Goal: Information Seeking & Learning: Check status

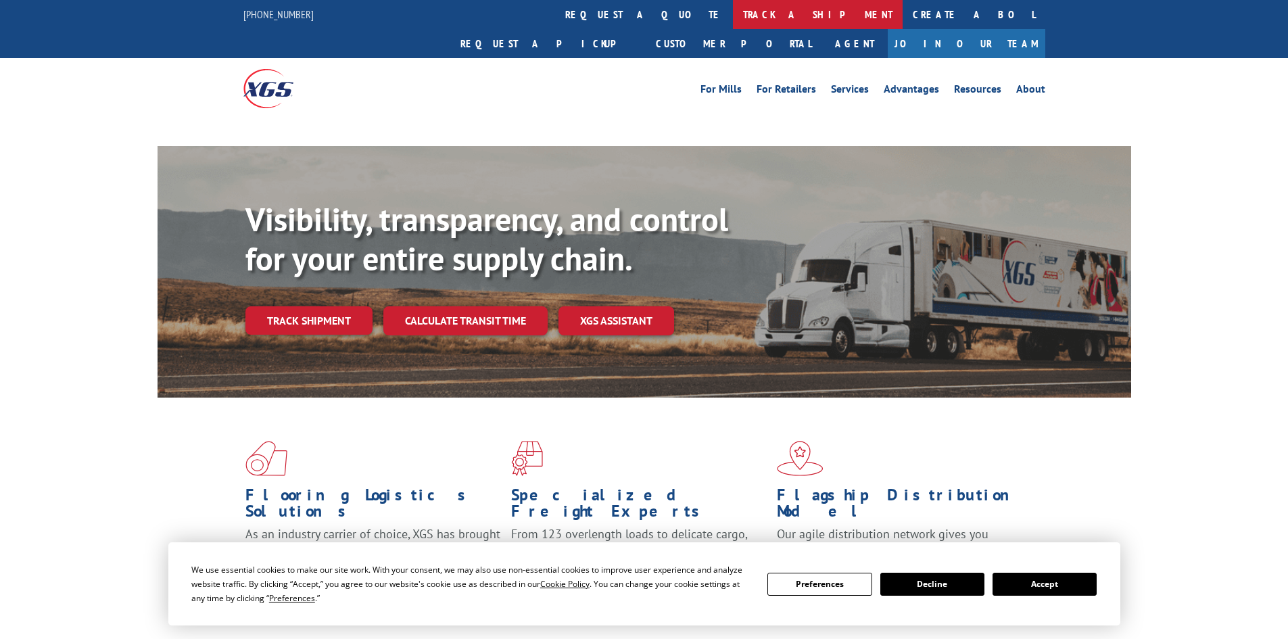
click at [733, 14] on link "track a shipment" at bounding box center [818, 14] width 170 height 29
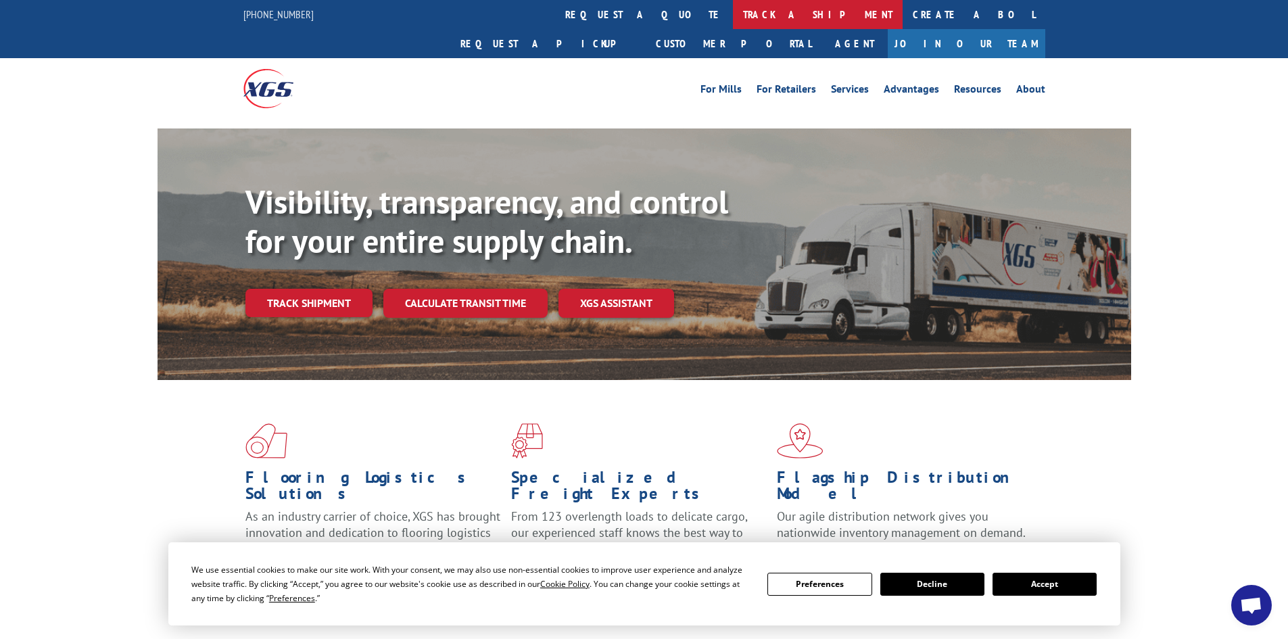
click at [733, 13] on link "track a shipment" at bounding box center [818, 14] width 170 height 29
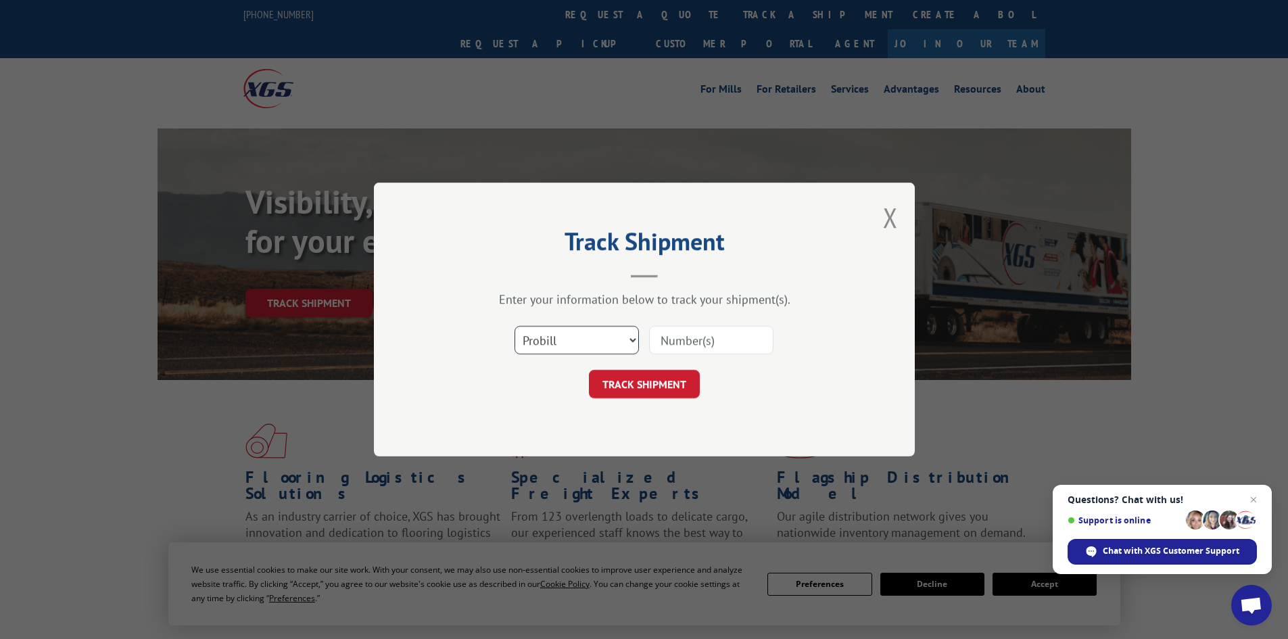
click at [609, 341] on select "Select category... Probill BOL PO" at bounding box center [577, 340] width 124 height 28
select select "bol"
click at [515, 326] on select "Select category... Probill BOL PO" at bounding box center [577, 340] width 124 height 28
paste input "910620"
type input "910620"
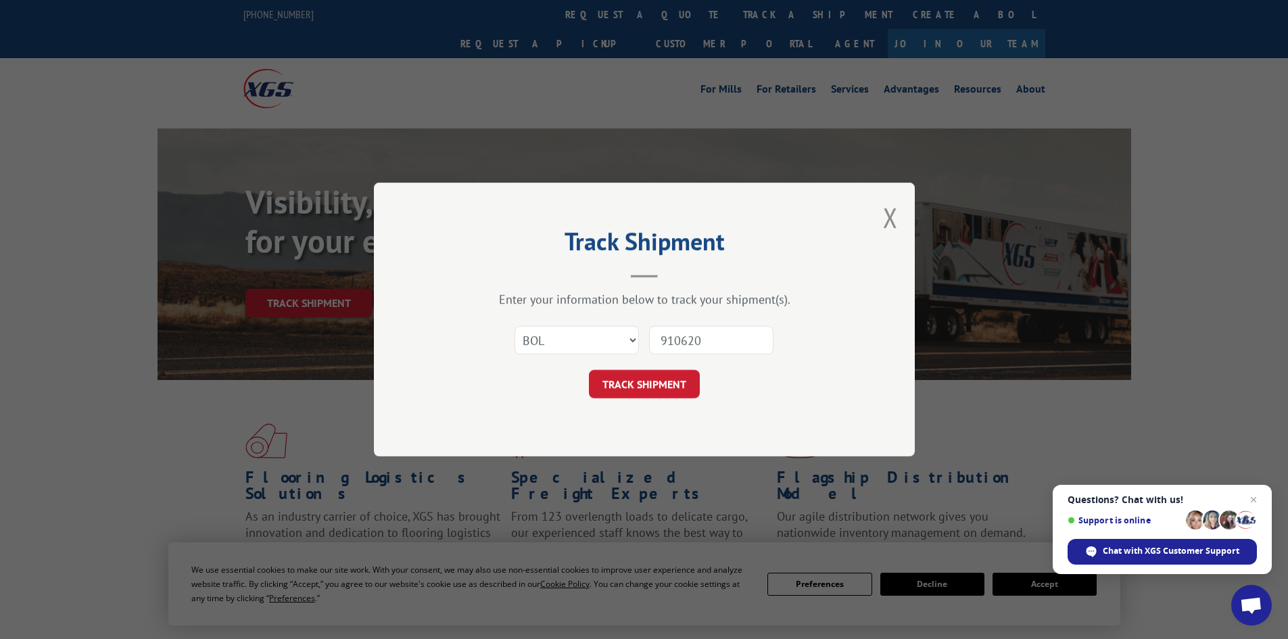
click button "TRACK SHIPMENT" at bounding box center [644, 384] width 111 height 28
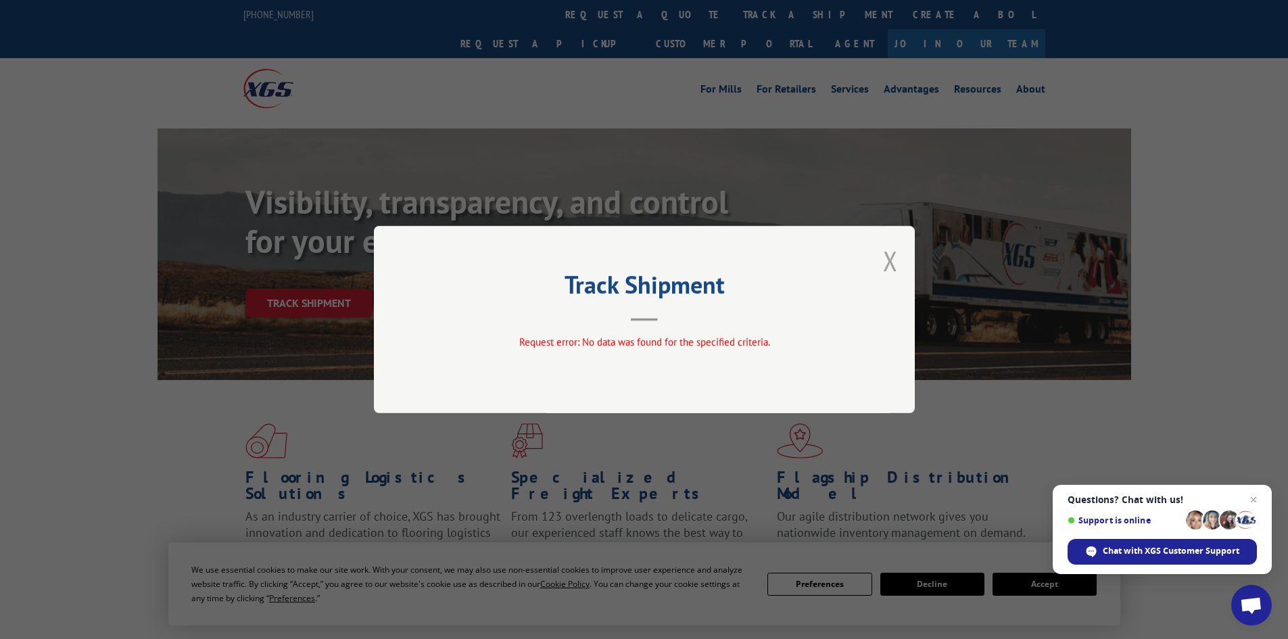
drag, startPoint x: 896, startPoint y: 259, endPoint x: 888, endPoint y: 256, distance: 8.8
click at [895, 259] on button "Close modal" at bounding box center [890, 261] width 15 height 36
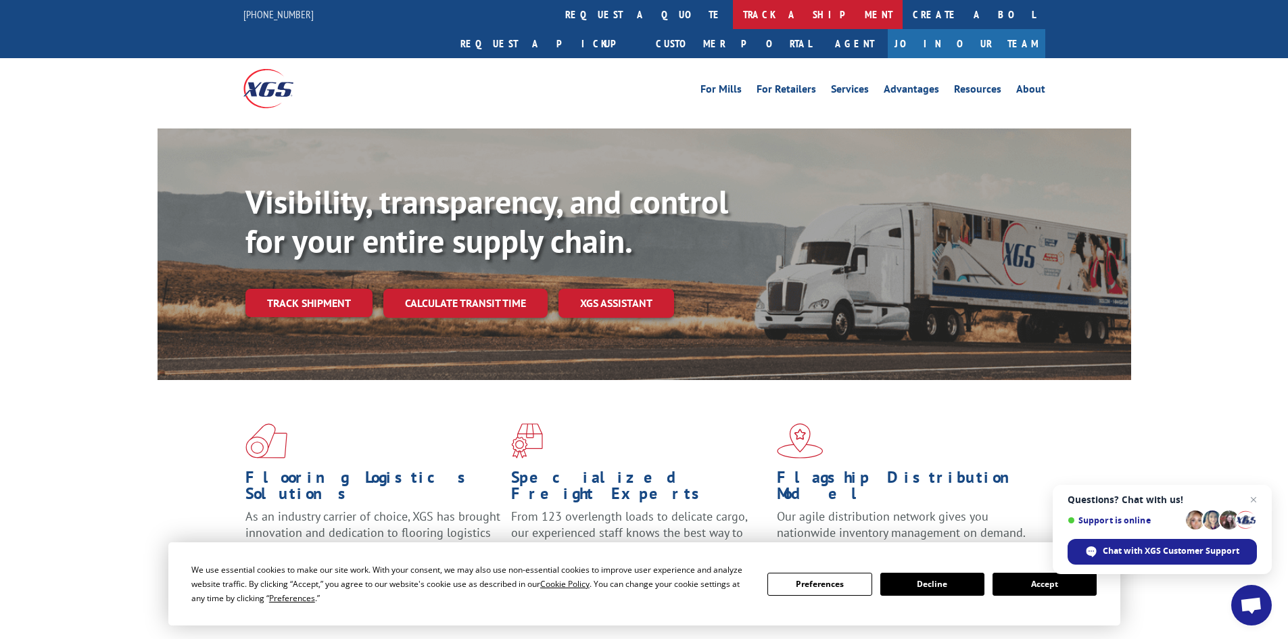
click at [733, 8] on link "track a shipment" at bounding box center [818, 14] width 170 height 29
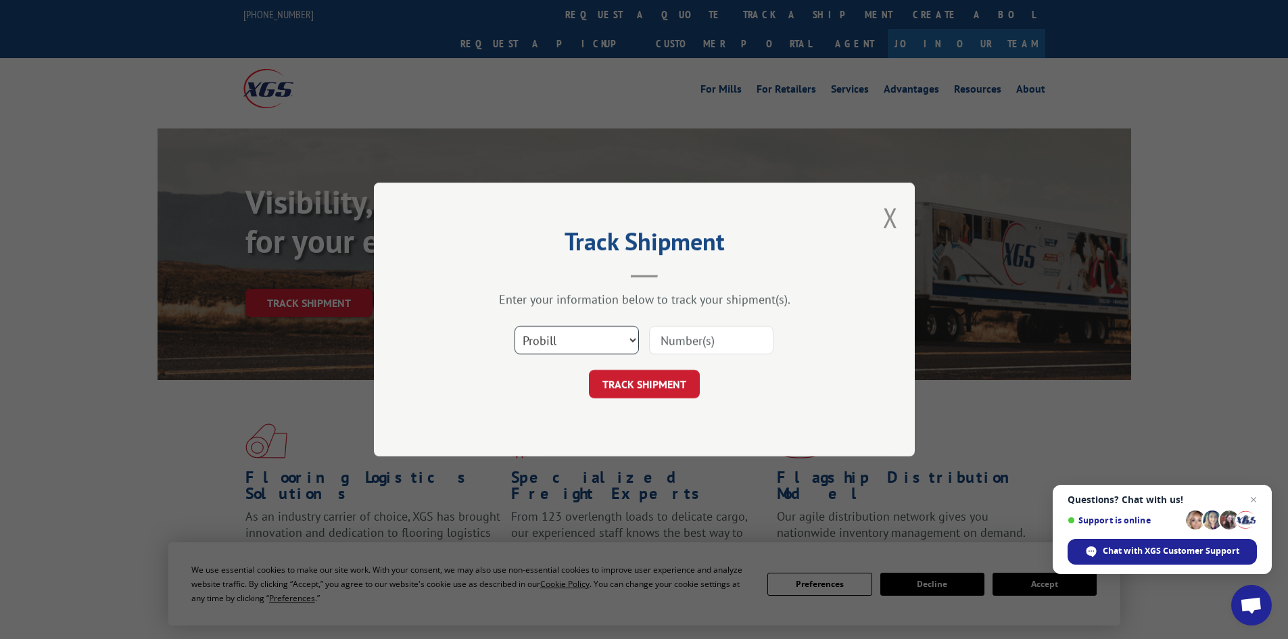
click at [537, 336] on select "Select category... Probill BOL PO" at bounding box center [577, 340] width 124 height 28
click at [515, 326] on select "Select category... Probill BOL PO" at bounding box center [577, 340] width 124 height 28
paste input "5528348"
type input "5528348"
click at [651, 385] on button "TRACK SHIPMENT" at bounding box center [644, 384] width 111 height 28
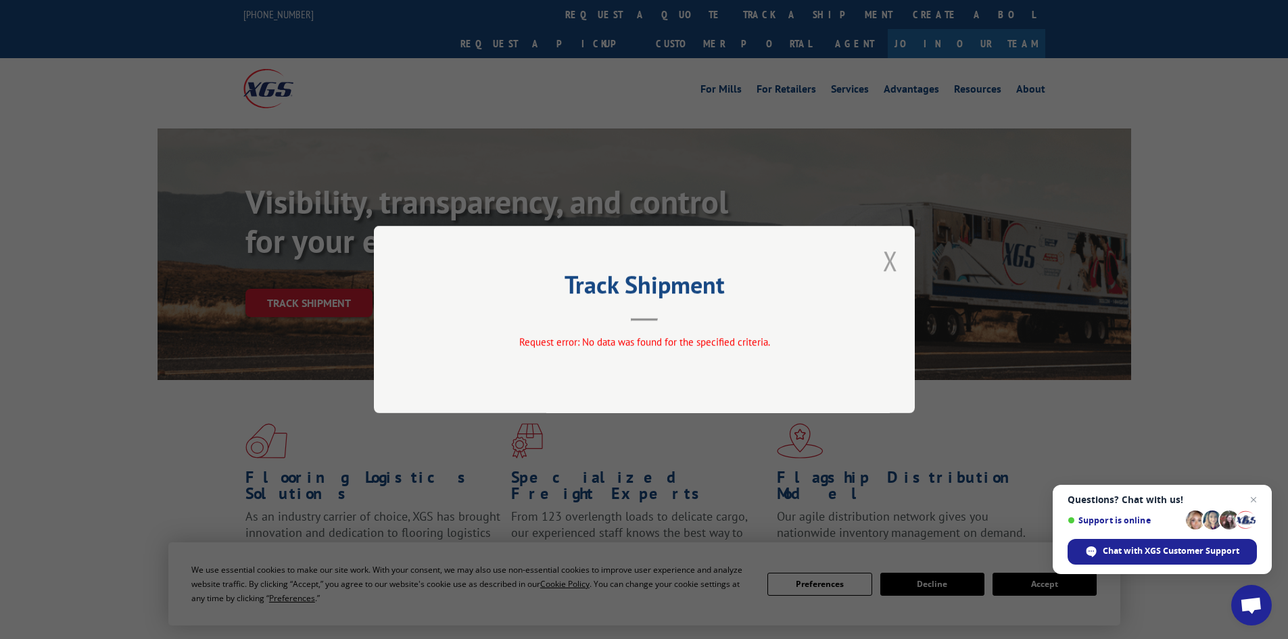
click at [887, 258] on button "Close modal" at bounding box center [890, 261] width 15 height 36
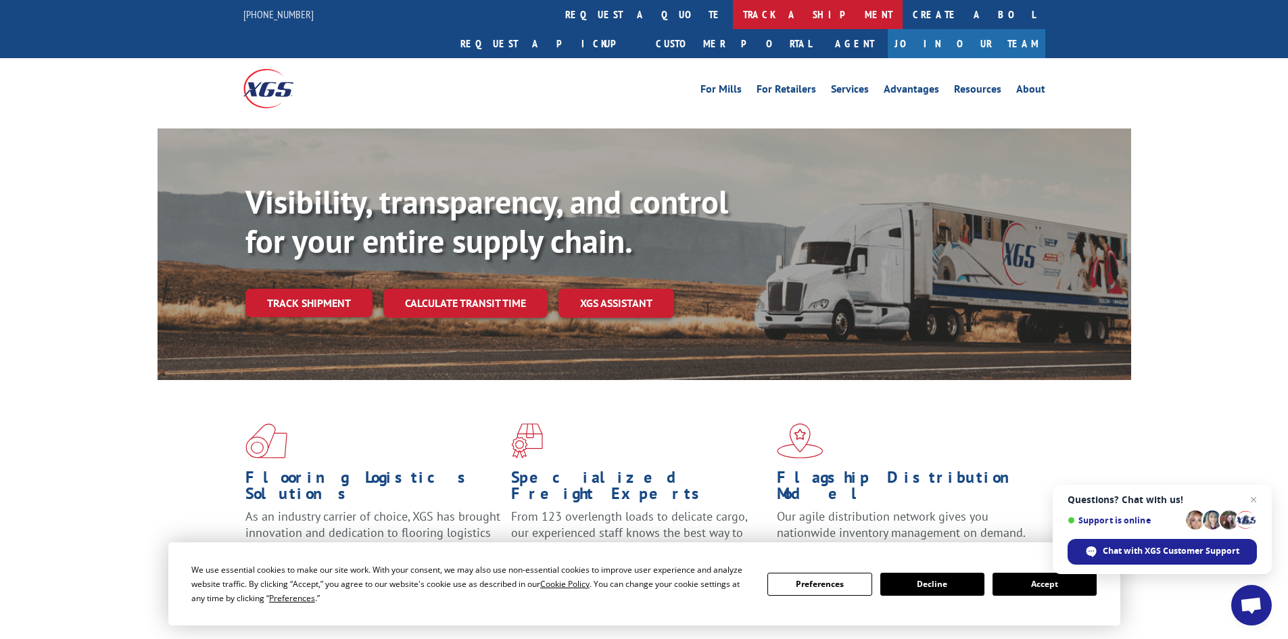
click at [733, 14] on link "track a shipment" at bounding box center [818, 14] width 170 height 29
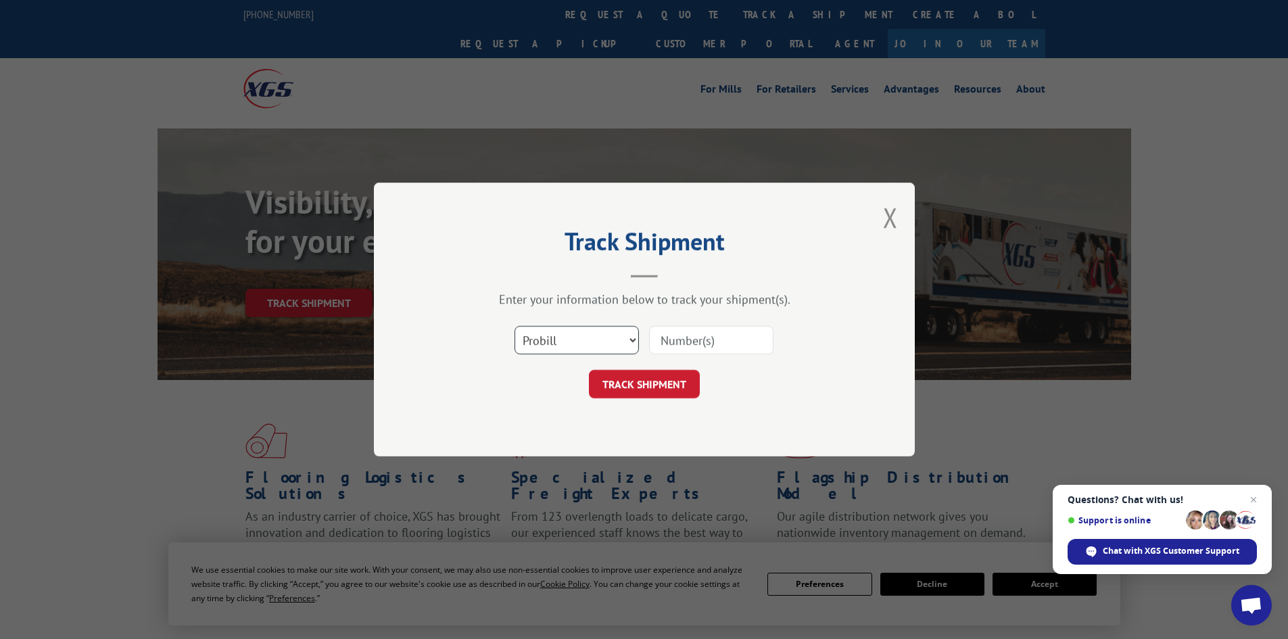
click at [617, 339] on select "Select category... Probill BOL PO" at bounding box center [577, 340] width 124 height 28
select select "po"
click at [515, 326] on select "Select category... Probill BOL PO" at bounding box center [577, 340] width 124 height 28
paste input "55427797"
type input "55427797"
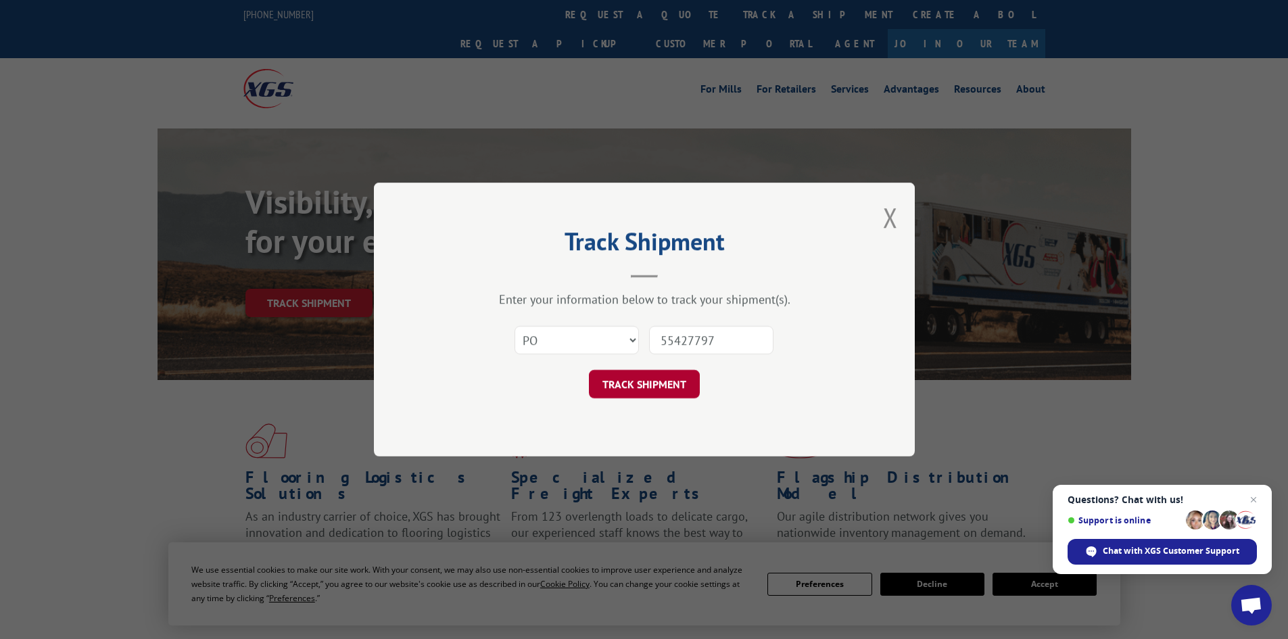
click at [651, 379] on button "TRACK SHIPMENT" at bounding box center [644, 384] width 111 height 28
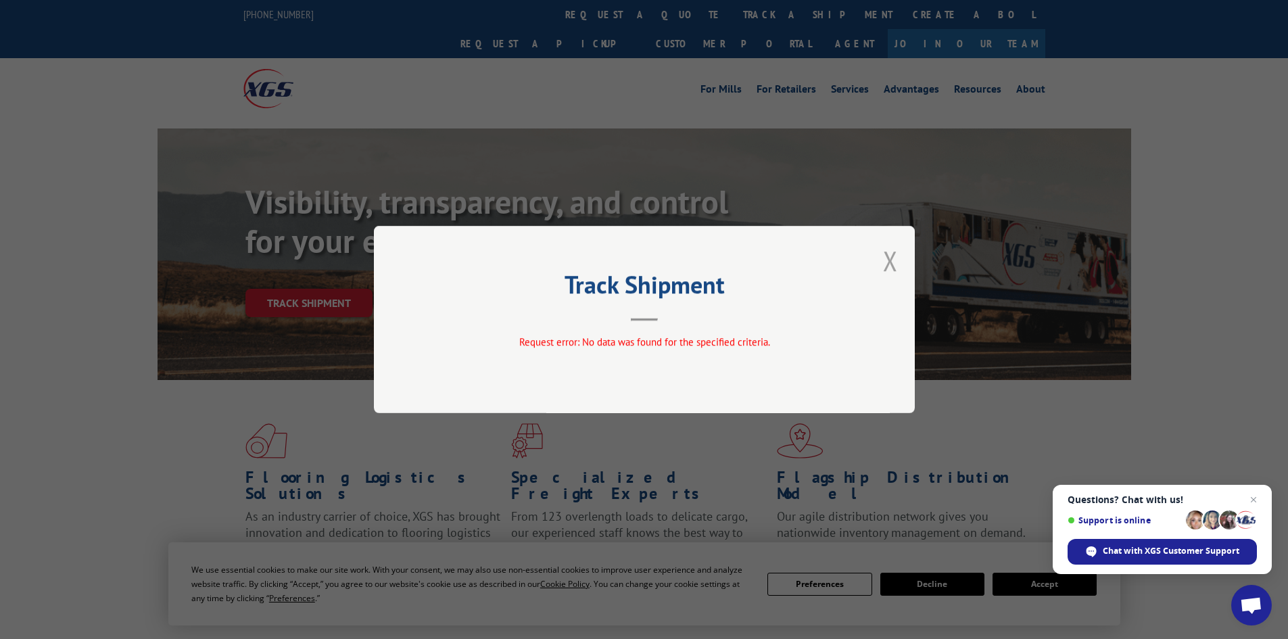
click at [887, 256] on button "Close modal" at bounding box center [890, 261] width 15 height 36
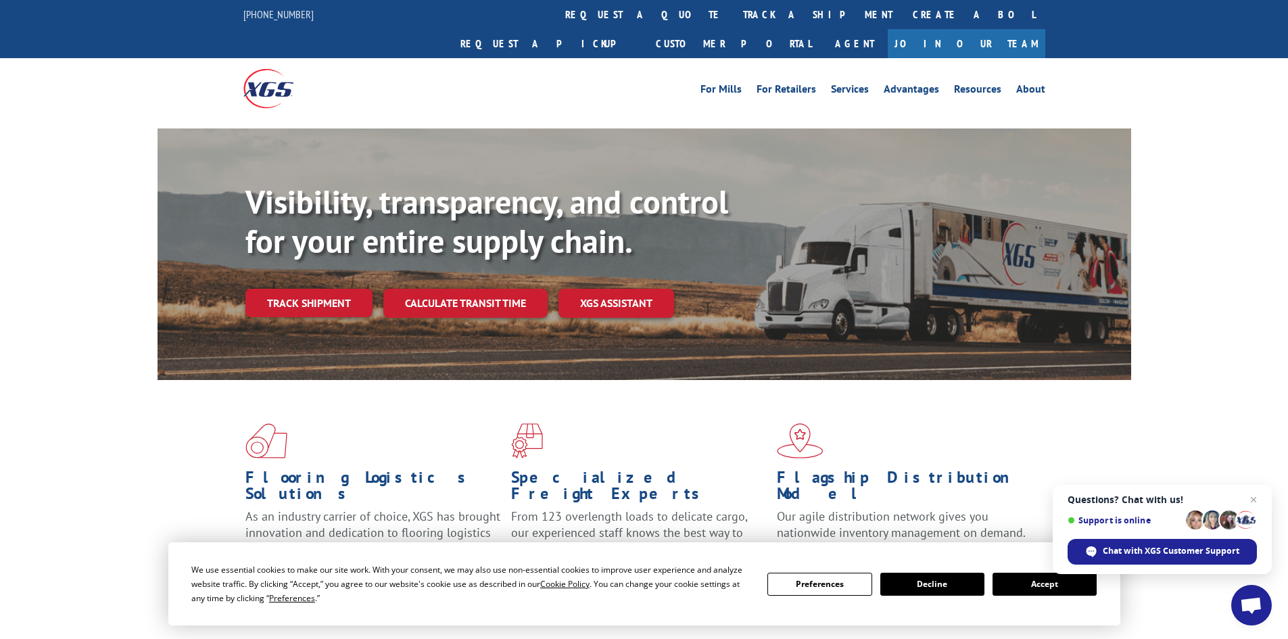
click at [1038, 589] on button "Accept" at bounding box center [1045, 584] width 104 height 23
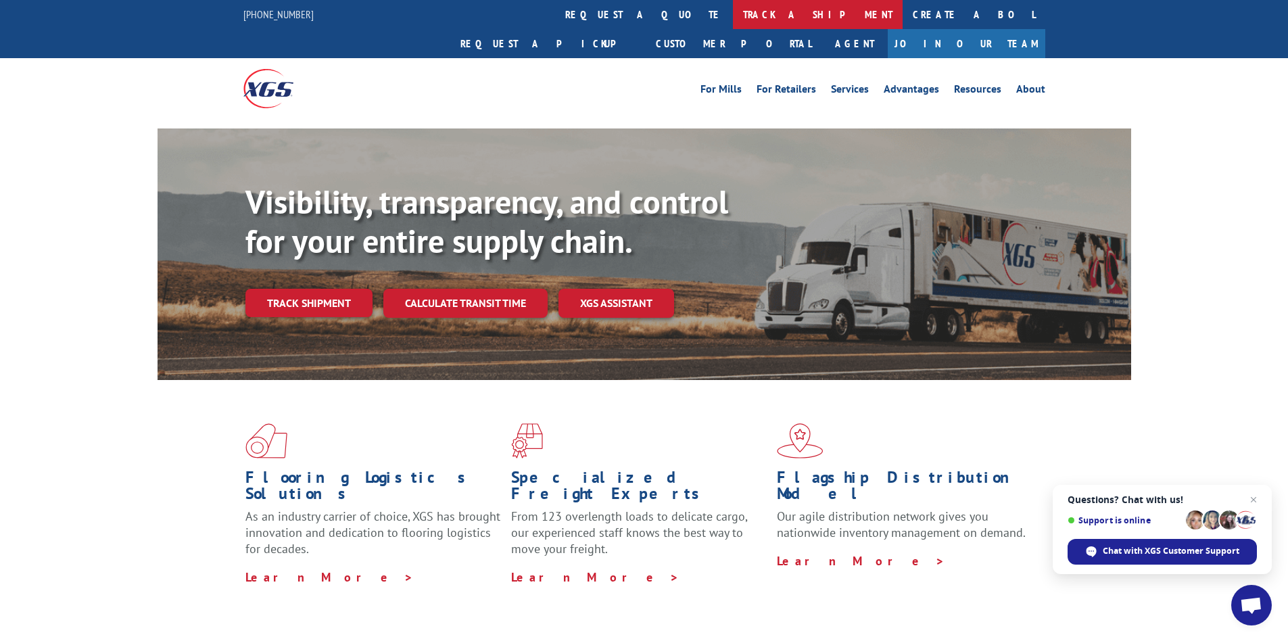
click at [733, 5] on link "track a shipment" at bounding box center [818, 14] width 170 height 29
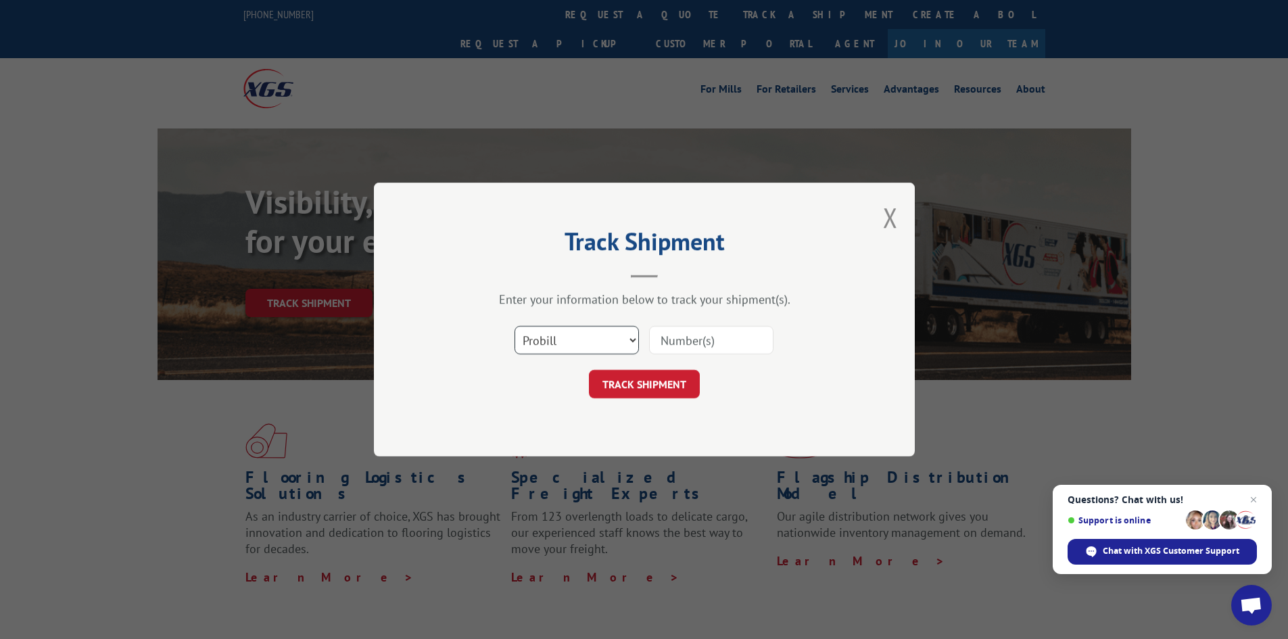
click at [596, 335] on select "Select category... Probill BOL PO" at bounding box center [577, 340] width 124 height 28
click at [515, 326] on select "Select category... Probill BOL PO" at bounding box center [577, 340] width 124 height 28
paste input "15340399"
type input "15340399"
click at [671, 399] on div "Track Shipment Enter your information below to track your shipment(s). Select c…" at bounding box center [644, 320] width 541 height 274
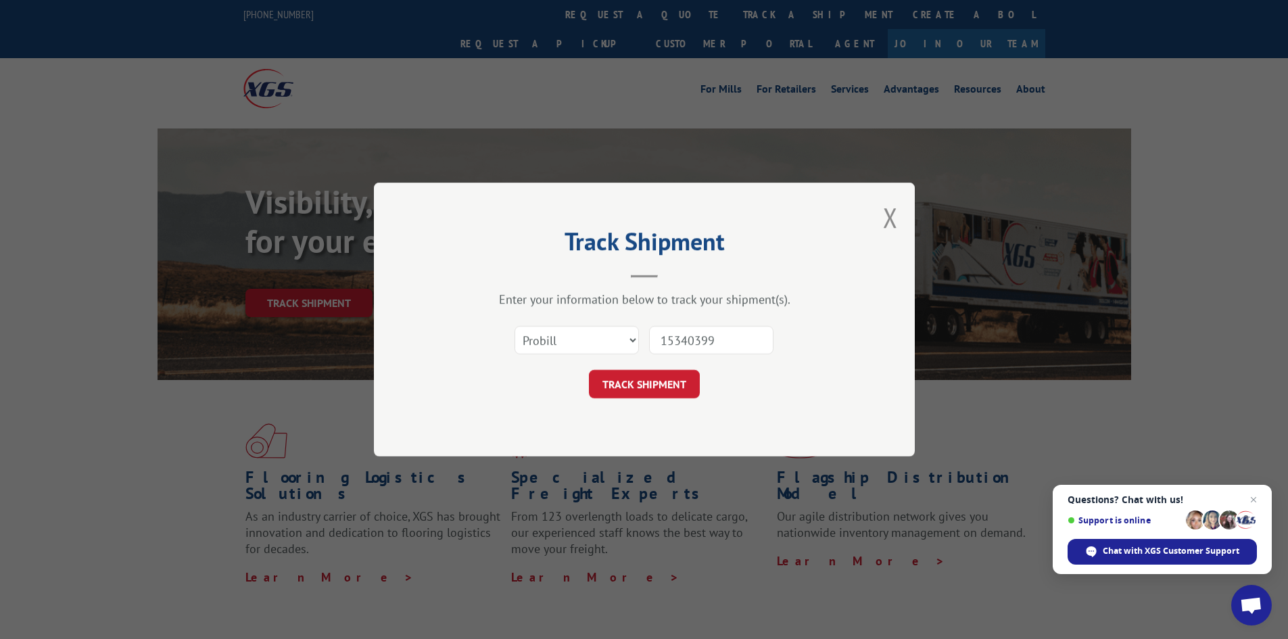
click at [673, 381] on button "TRACK SHIPMENT" at bounding box center [644, 384] width 111 height 28
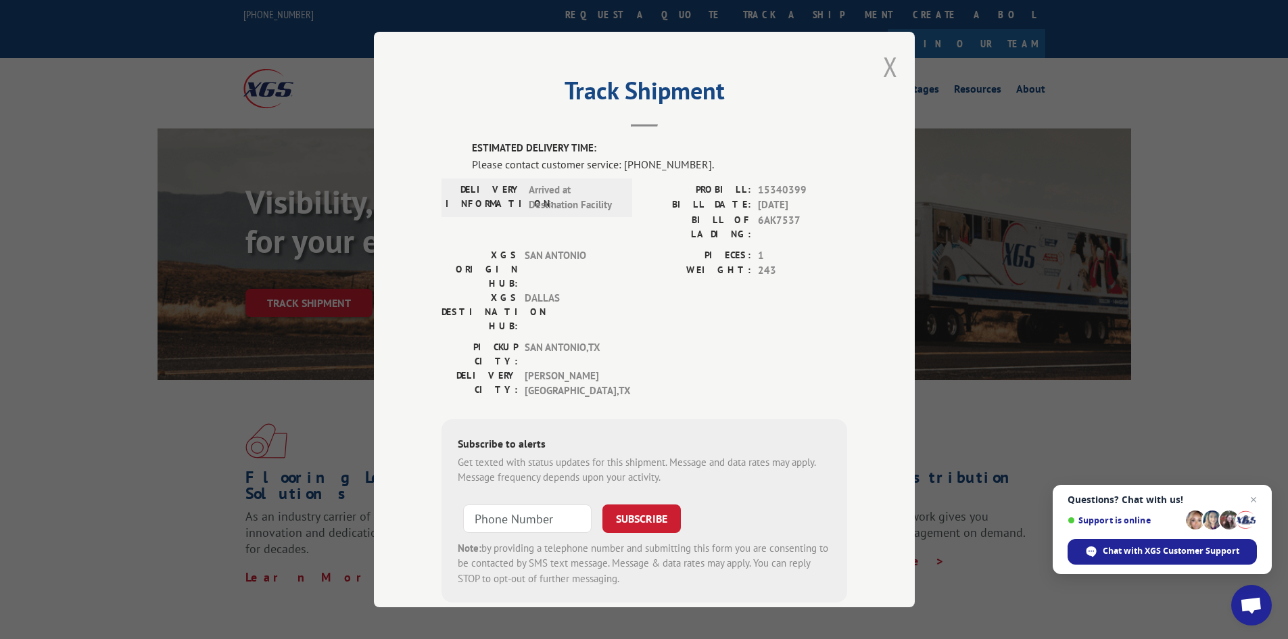
click at [883, 68] on button "Close modal" at bounding box center [890, 67] width 15 height 36
